Goal: Check status: Check status

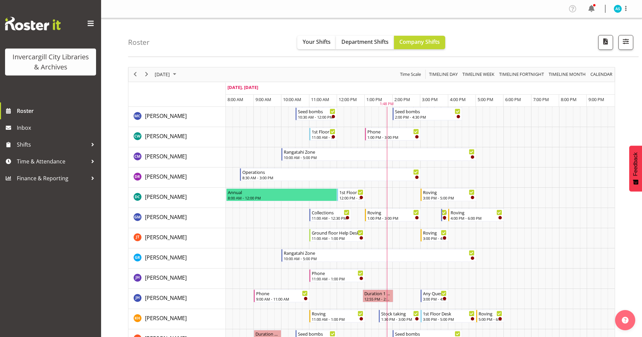
scroll to position [303, 0]
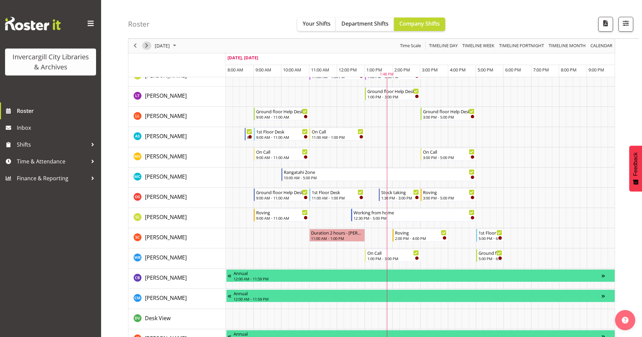
click at [147, 43] on span "Next" at bounding box center [147, 46] width 8 height 8
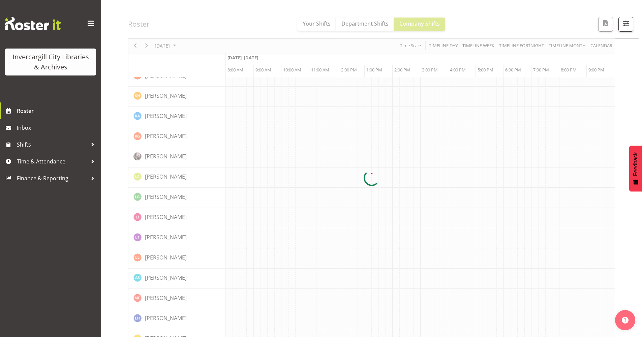
scroll to position [0, 0]
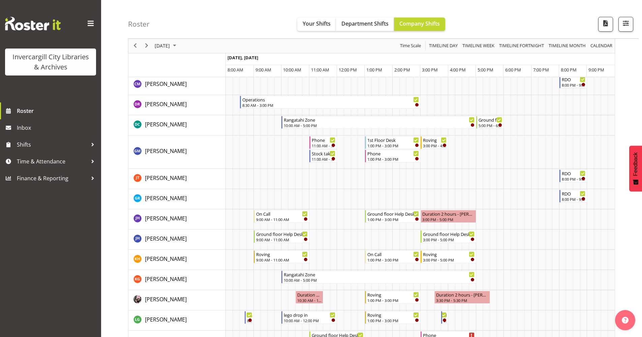
scroll to position [34, 0]
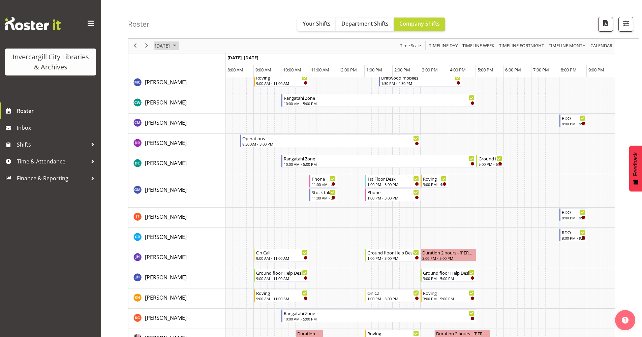
click at [179, 46] on span "September 2025" at bounding box center [174, 46] width 8 height 8
click at [162, 133] on span "28" at bounding box center [162, 132] width 10 height 10
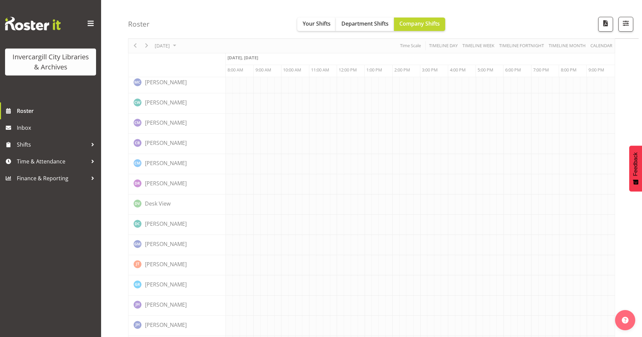
scroll to position [0, 0]
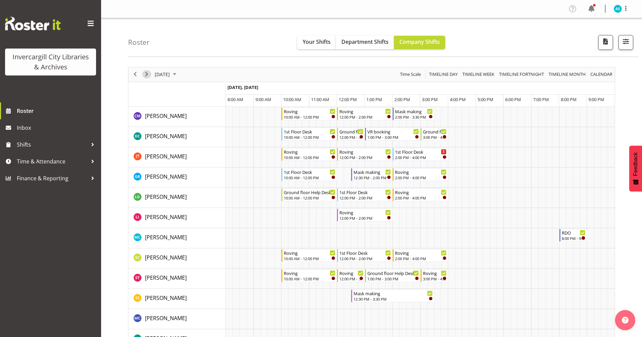
click at [146, 75] on span "Next" at bounding box center [147, 74] width 8 height 8
